Goal: Find specific page/section: Find specific page/section

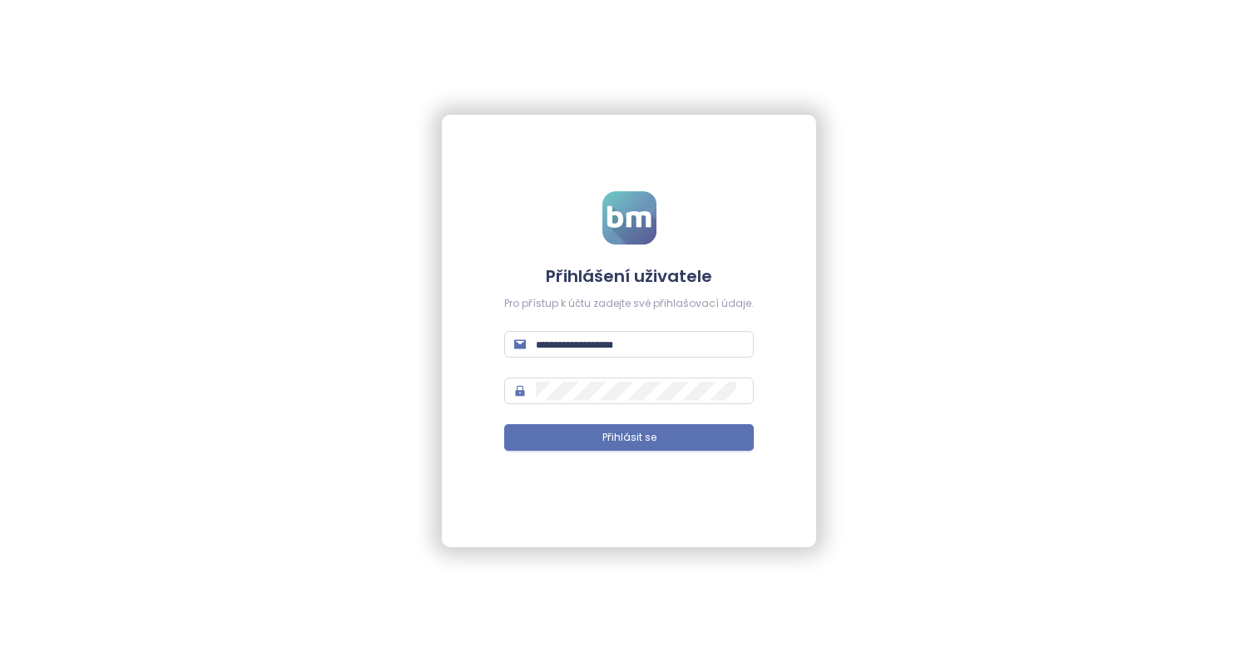
click at [611, 330] on form "Přihlášení uživatele Pro přístup k účtu zadejte své přihlašovací údaje. Přihlás…" at bounding box center [629, 331] width 250 height 280
click at [611, 339] on input "text" at bounding box center [640, 344] width 208 height 18
type input "**********"
click at [504, 424] on button "Přihlásit se" at bounding box center [629, 437] width 250 height 27
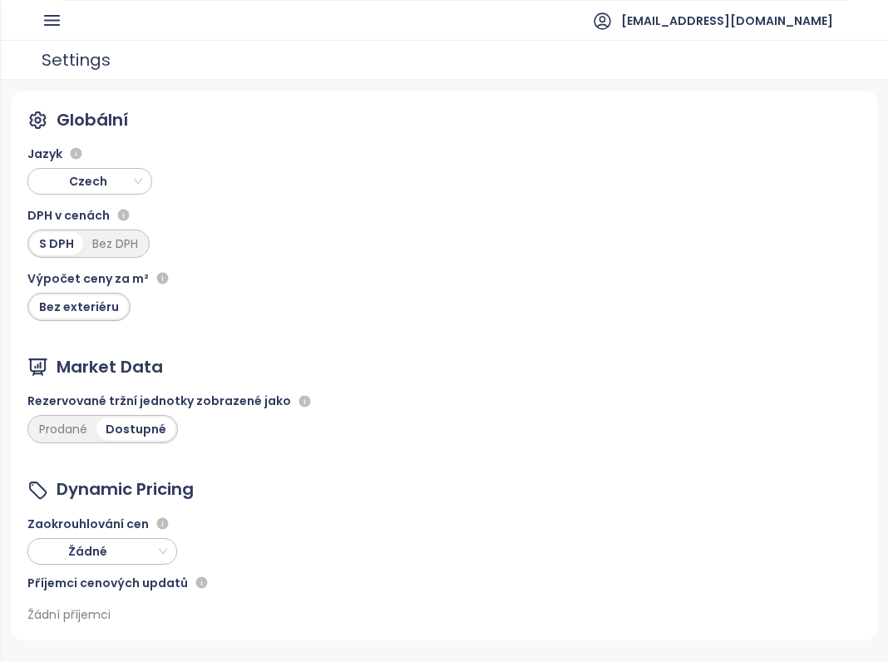
click at [61, 33] on div "fidurock@fidurock.com" at bounding box center [444, 20] width 805 height 41
click at [53, 22] on icon "button" at bounding box center [52, 20] width 21 height 21
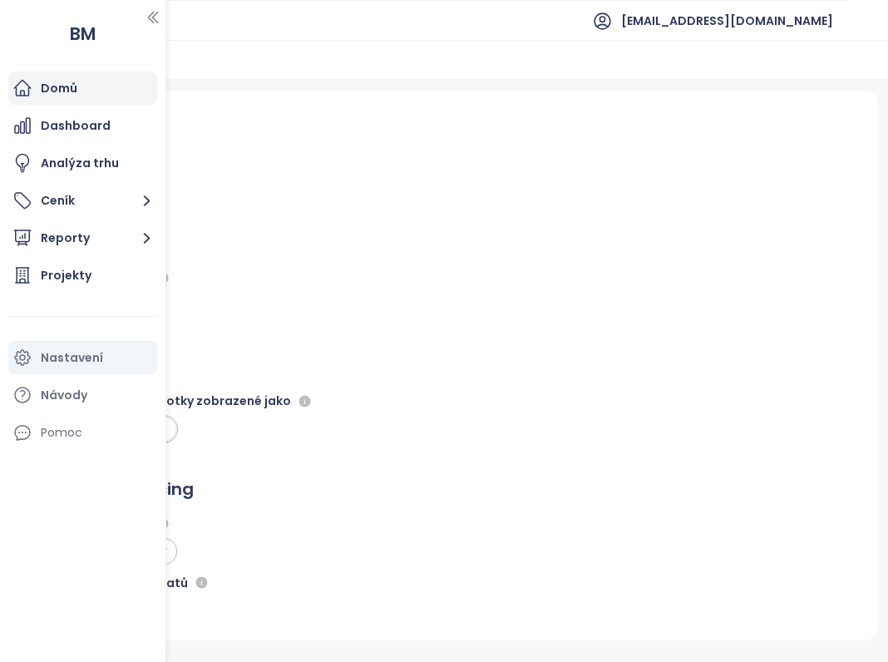
click at [72, 94] on div "Domů" at bounding box center [59, 88] width 37 height 21
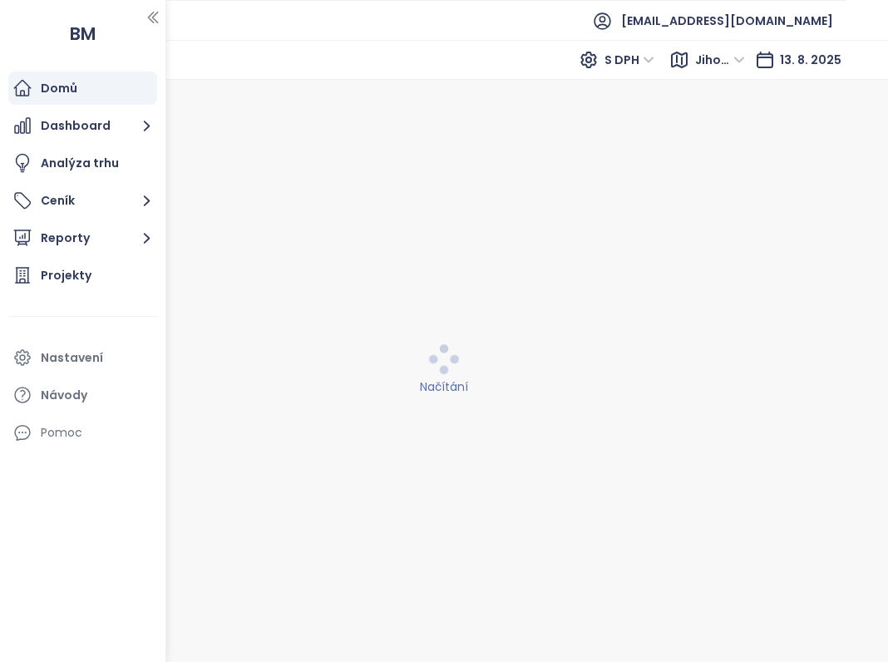
click at [328, 115] on div "Načítání" at bounding box center [445, 371] width 868 height 561
click at [155, 12] on icon "button" at bounding box center [153, 17] width 17 height 17
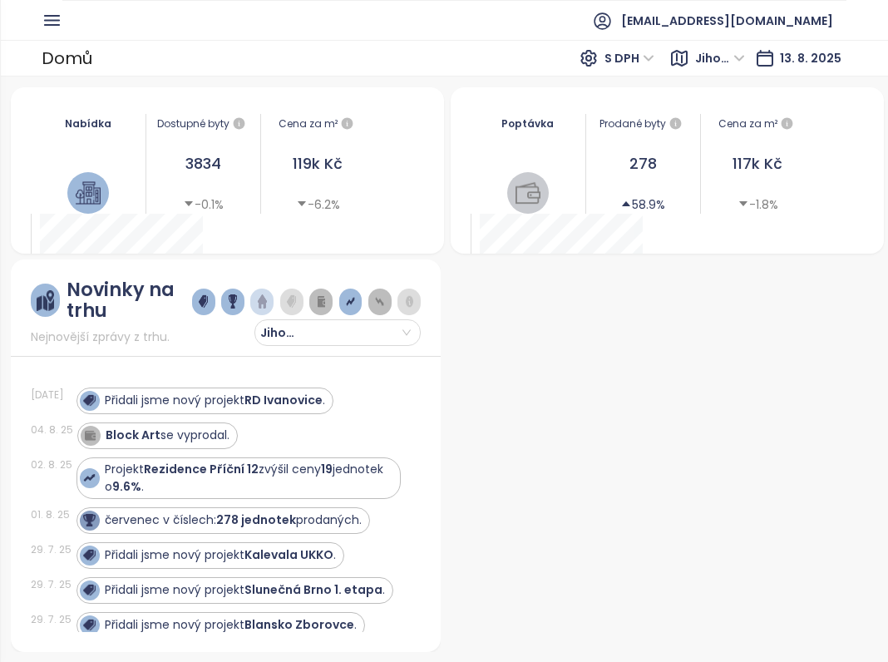
click at [32, 45] on div "Domů S DPH Jihomoravský kraj 13. 8. 2025" at bounding box center [444, 58] width 888 height 37
click at [28, 41] on div "Domů S DPH Jihomoravský kraj 13. 8. 2025" at bounding box center [444, 58] width 888 height 37
click at [52, 25] on icon "button" at bounding box center [52, 20] width 14 height 9
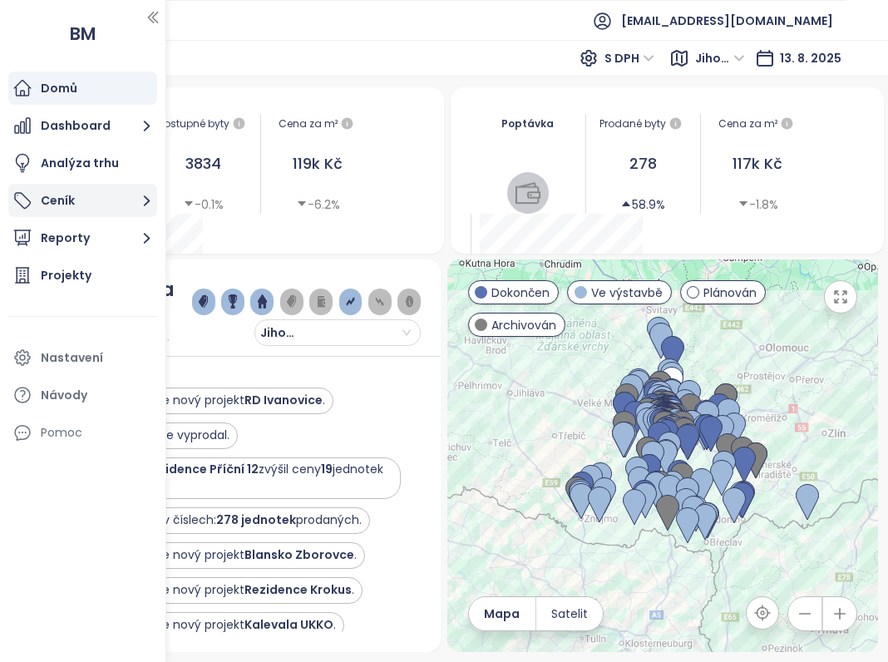
click at [73, 188] on button "Ceník" at bounding box center [82, 200] width 149 height 33
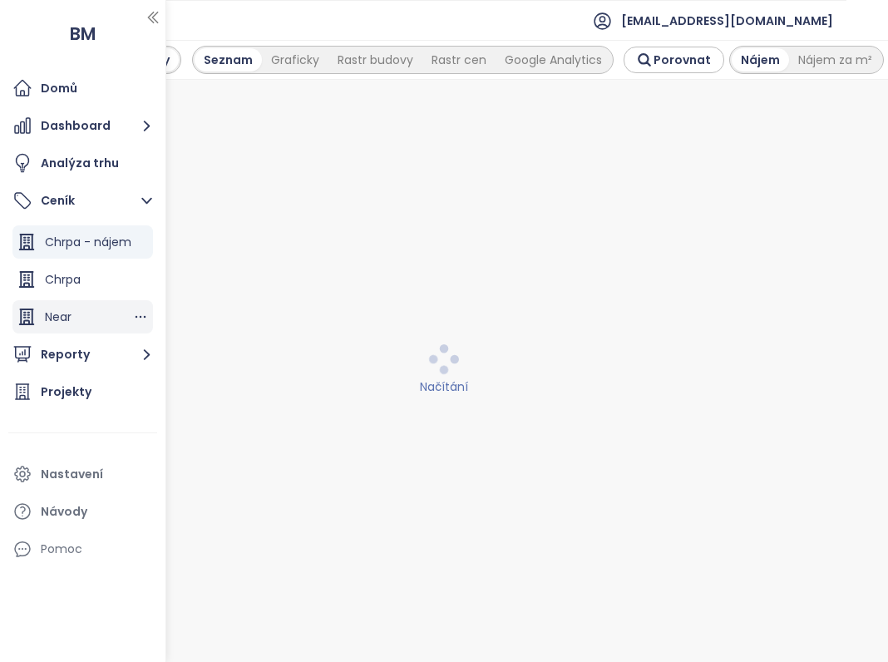
click at [47, 313] on div "Near" at bounding box center [58, 317] width 27 height 21
click at [679, 119] on div "Načítání" at bounding box center [445, 371] width 868 height 561
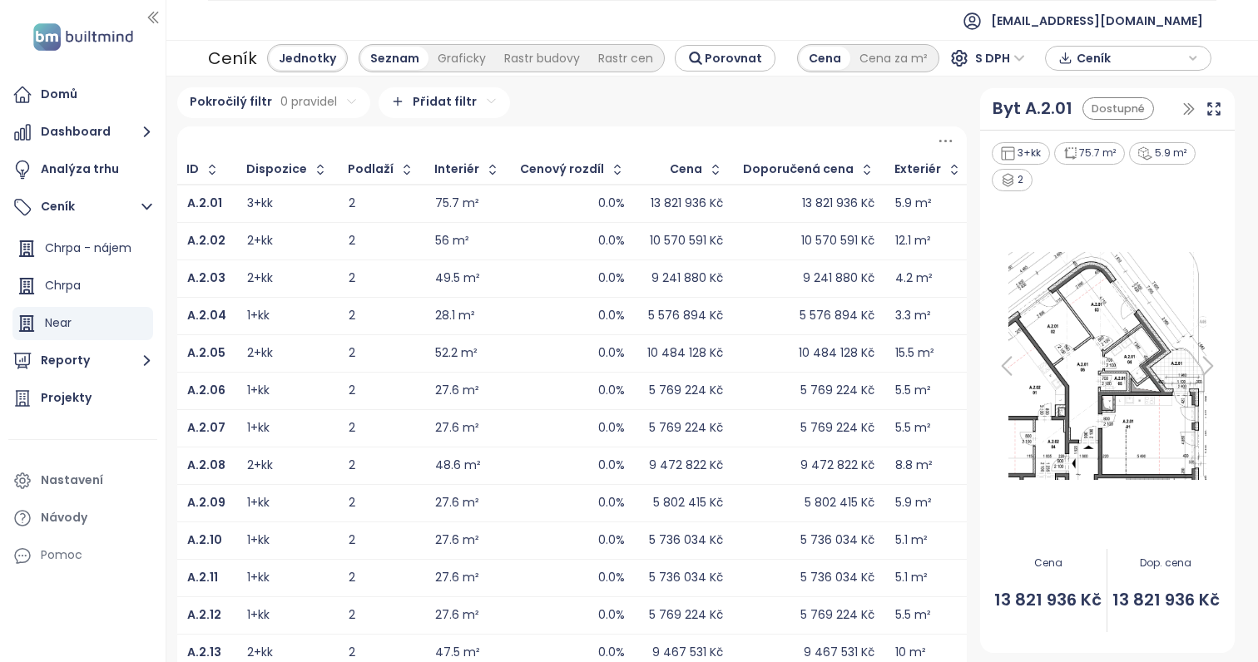
click at [932, 134] on div at bounding box center [571, 140] width 789 height 29
click at [939, 141] on icon at bounding box center [945, 140] width 13 height 2
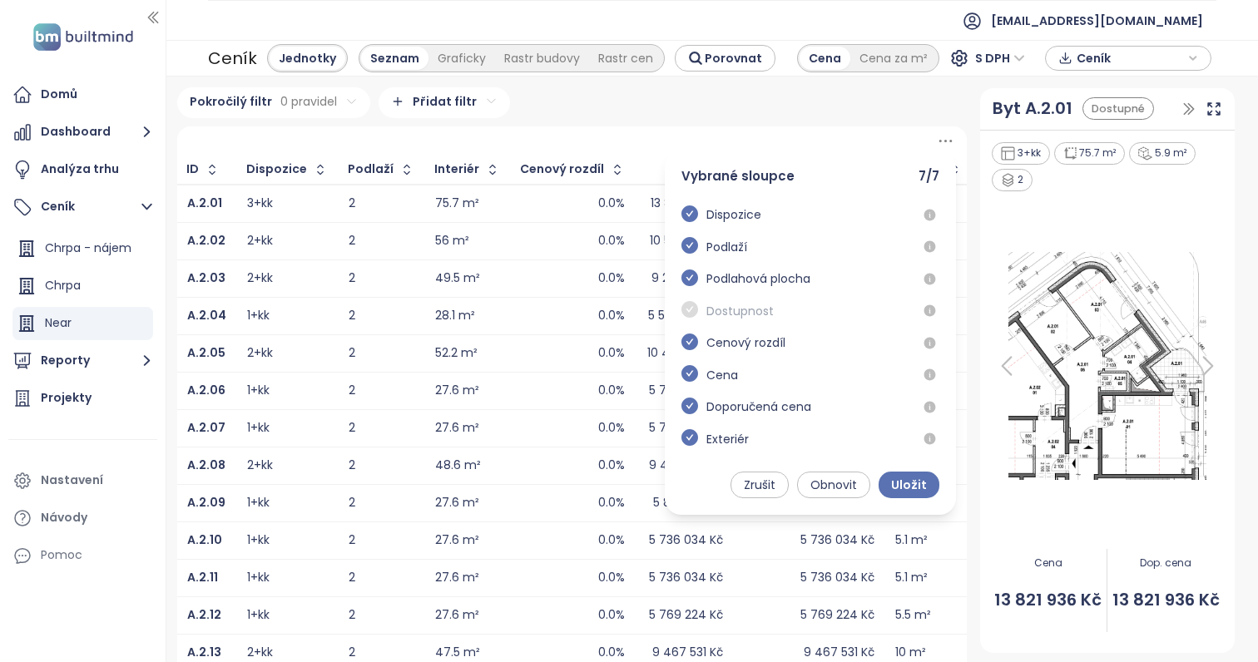
click at [637, 146] on div "Vybrané sloupce 7 / 7 Dispozice Podlaží Podlahová plocha Dostupnost Cenový rozd…" at bounding box center [571, 140] width 789 height 29
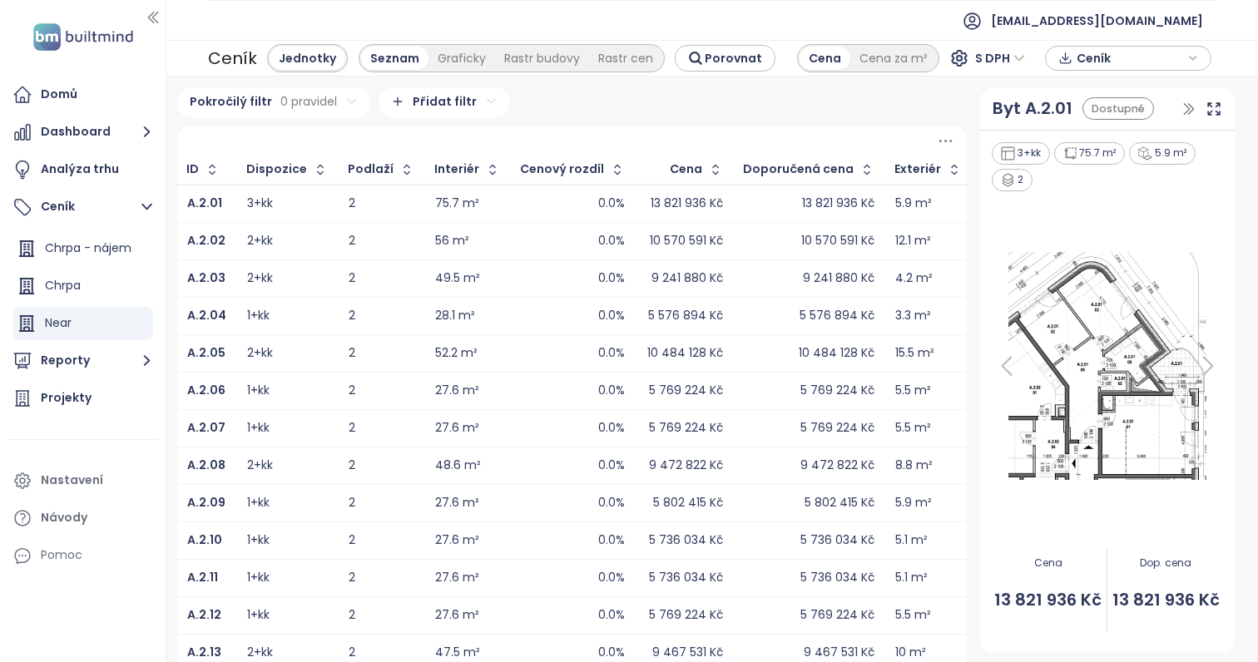
click at [699, 212] on div "13 821 936 Kč" at bounding box center [683, 204] width 77 height 20
click at [201, 204] on b "A.2.01" at bounding box center [204, 203] width 35 height 17
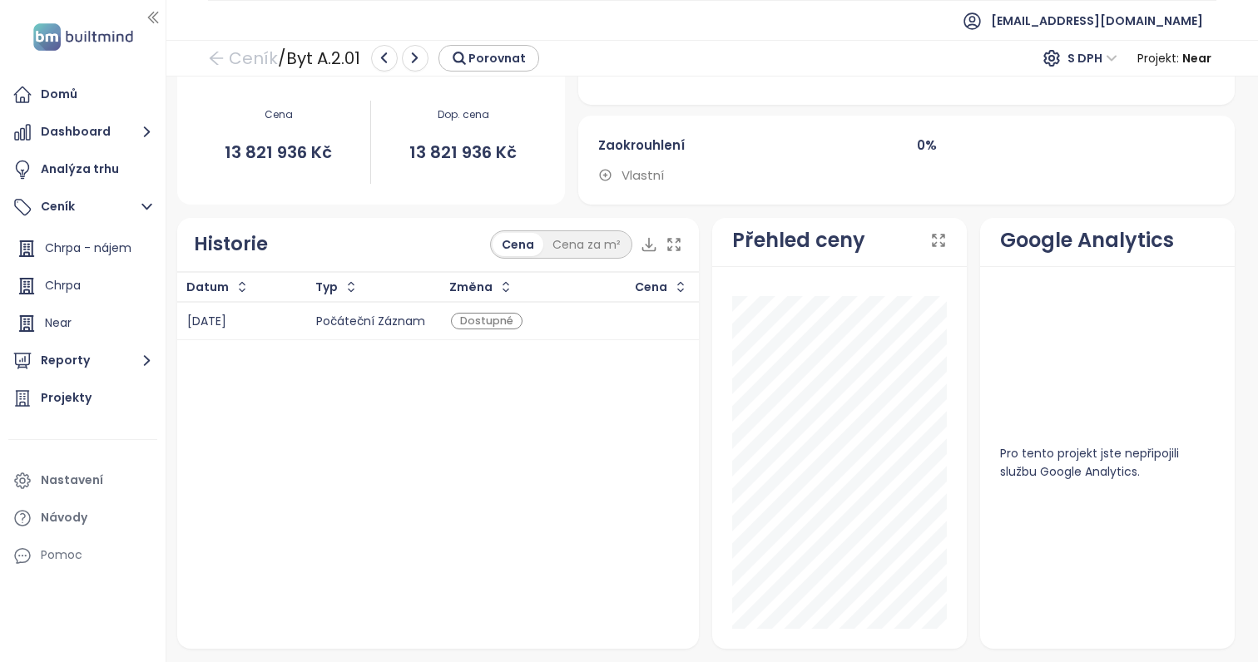
scroll to position [690, 0]
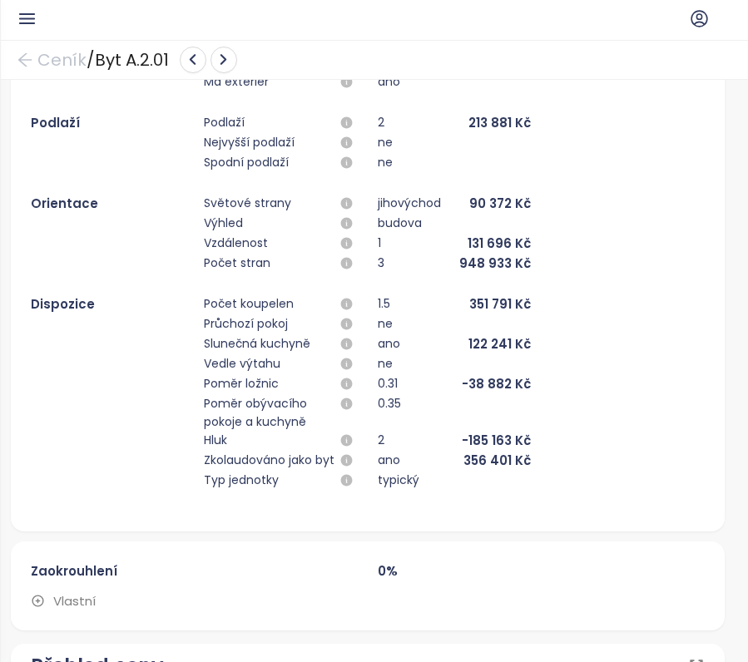
drag, startPoint x: 10, startPoint y: 531, endPoint x: 346, endPoint y: 6, distance: 623.9
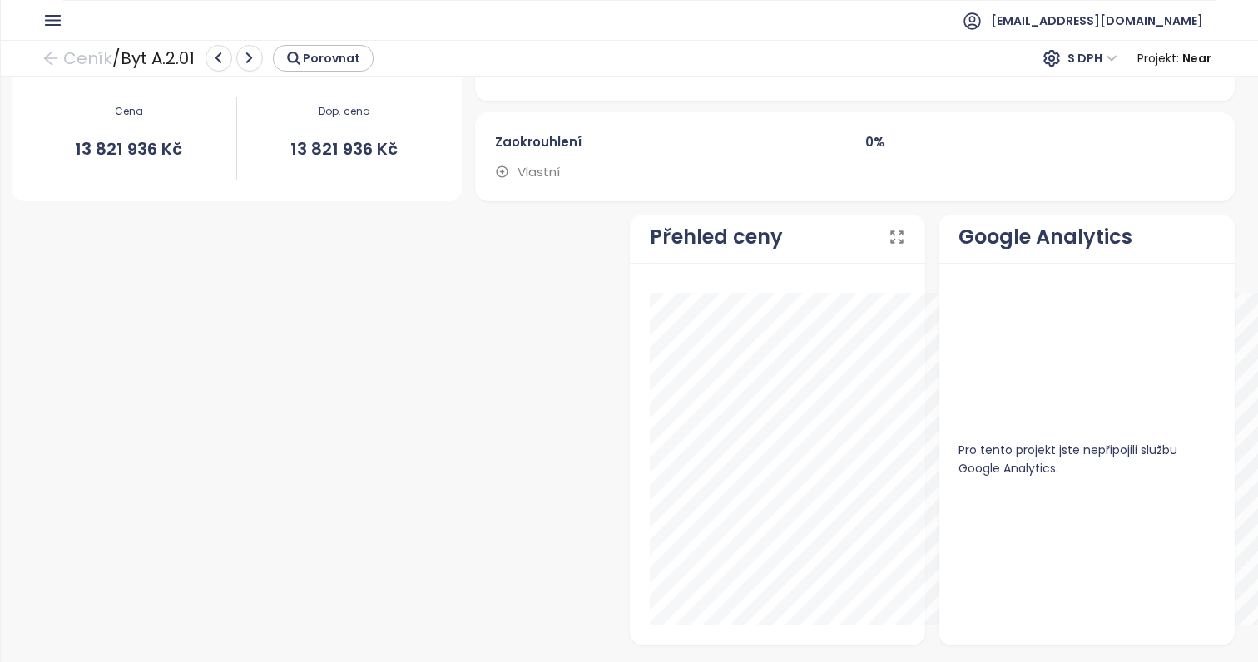
scroll to position [673, 0]
